Goal: Check status: Check status

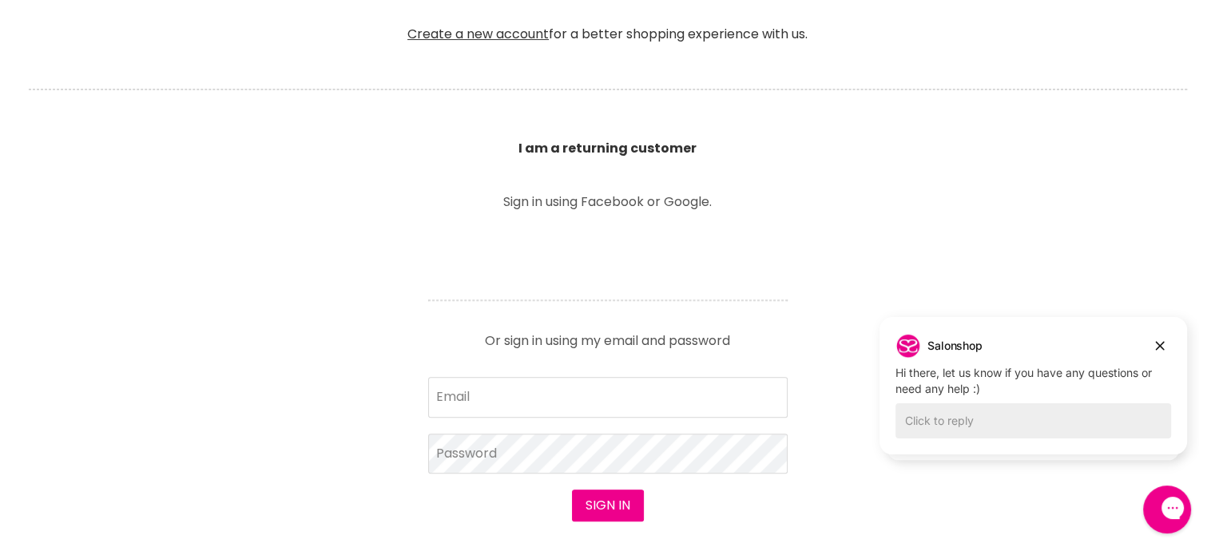
scroll to position [479, 0]
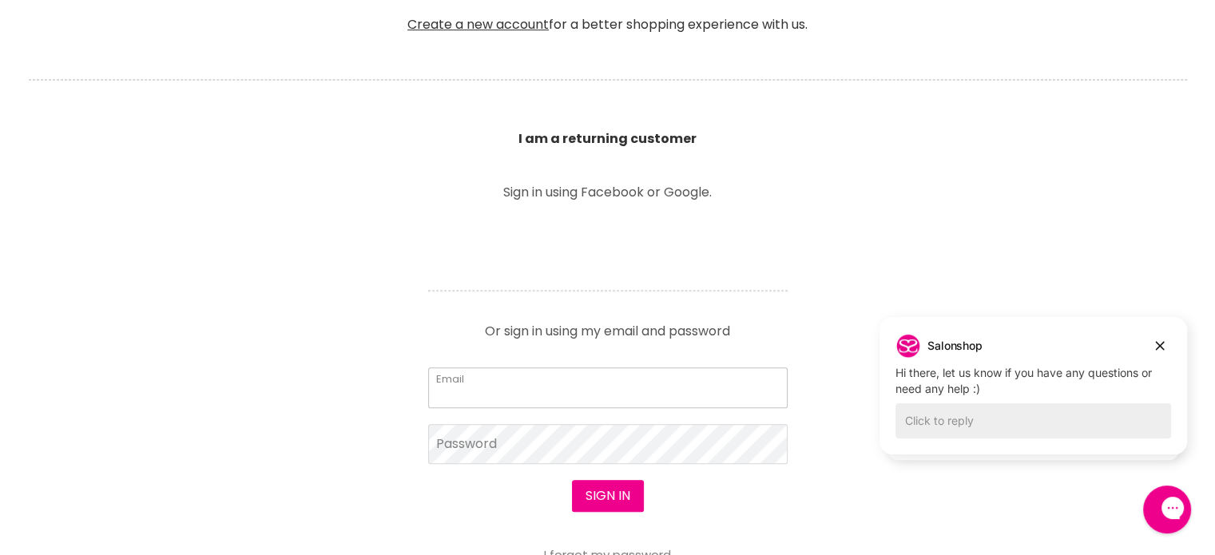
click at [560, 383] on input "Email" at bounding box center [607, 387] width 359 height 40
type input "[EMAIL_ADDRESS][DOMAIN_NAME]"
click at [621, 495] on button "Sign in" at bounding box center [608, 496] width 72 height 32
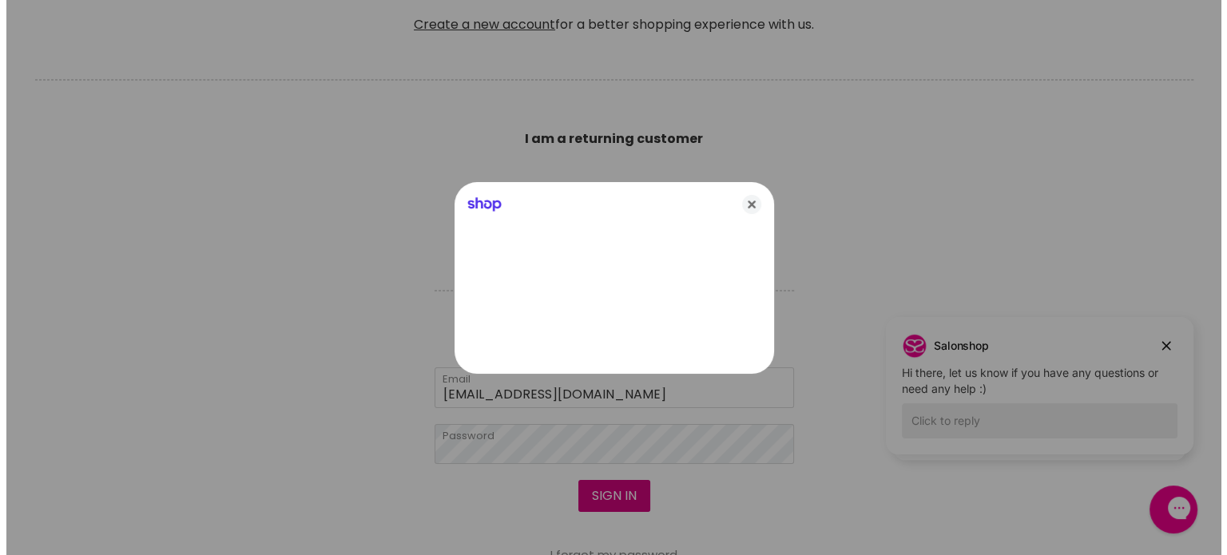
scroll to position [480, 0]
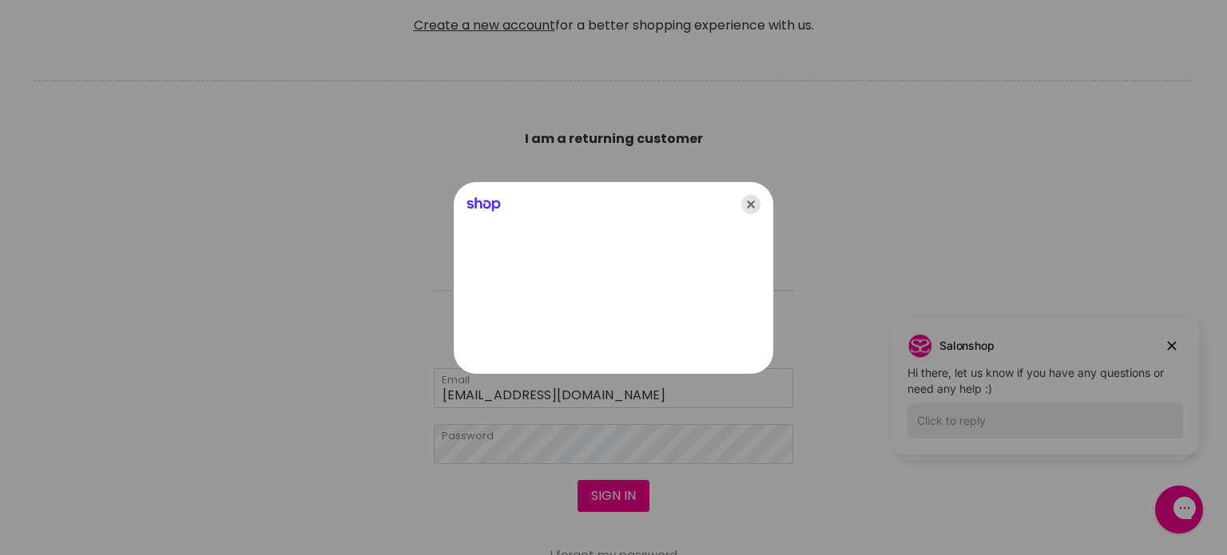
click at [749, 200] on icon "Close" at bounding box center [750, 204] width 19 height 19
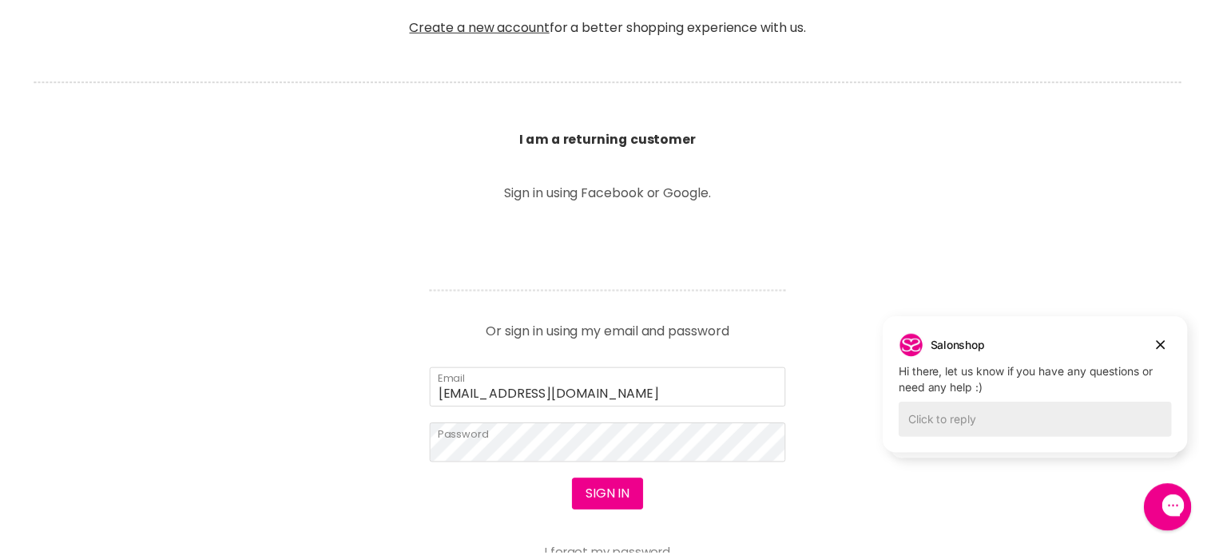
scroll to position [479, 0]
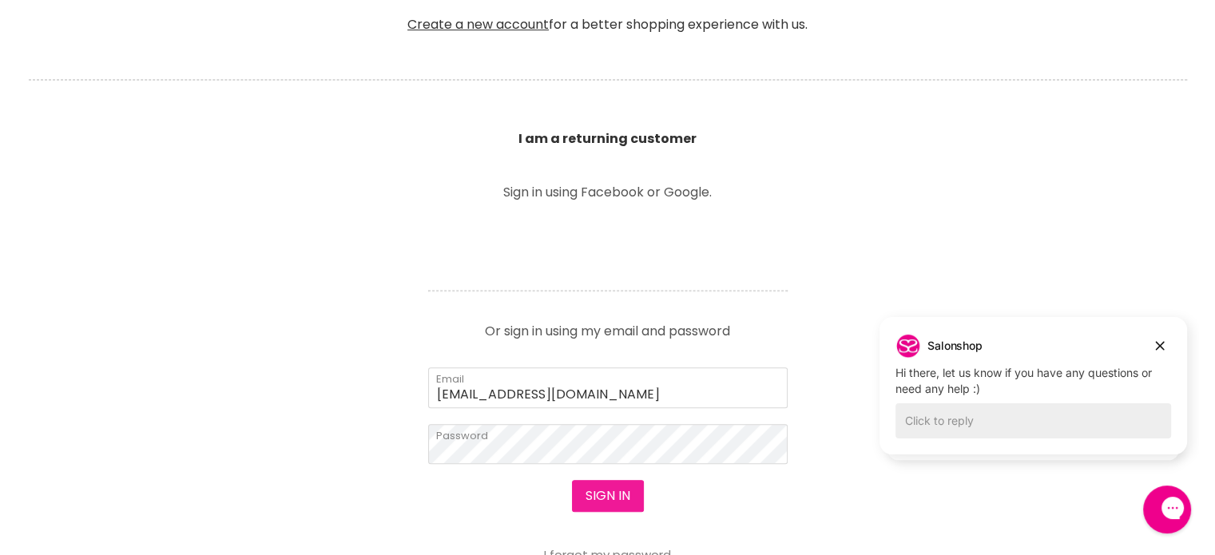
click at [611, 500] on button "Sign in" at bounding box center [608, 496] width 72 height 32
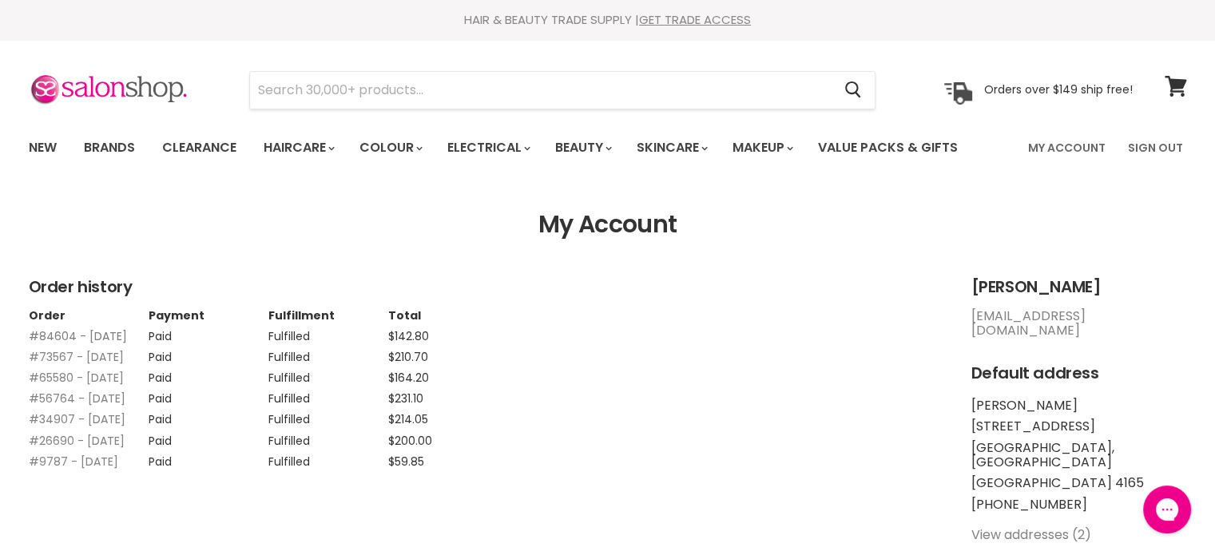
click at [85, 338] on link "#84604 - 22 Sep, 2025" at bounding box center [78, 336] width 98 height 16
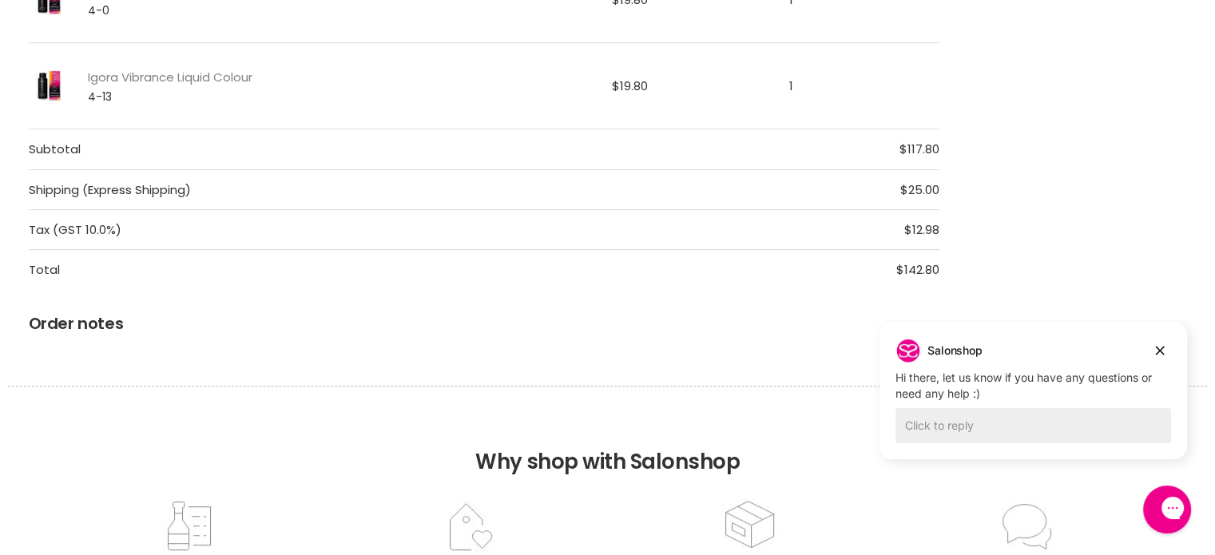
scroll to position [719, 0]
